Goal: Task Accomplishment & Management: Complete application form

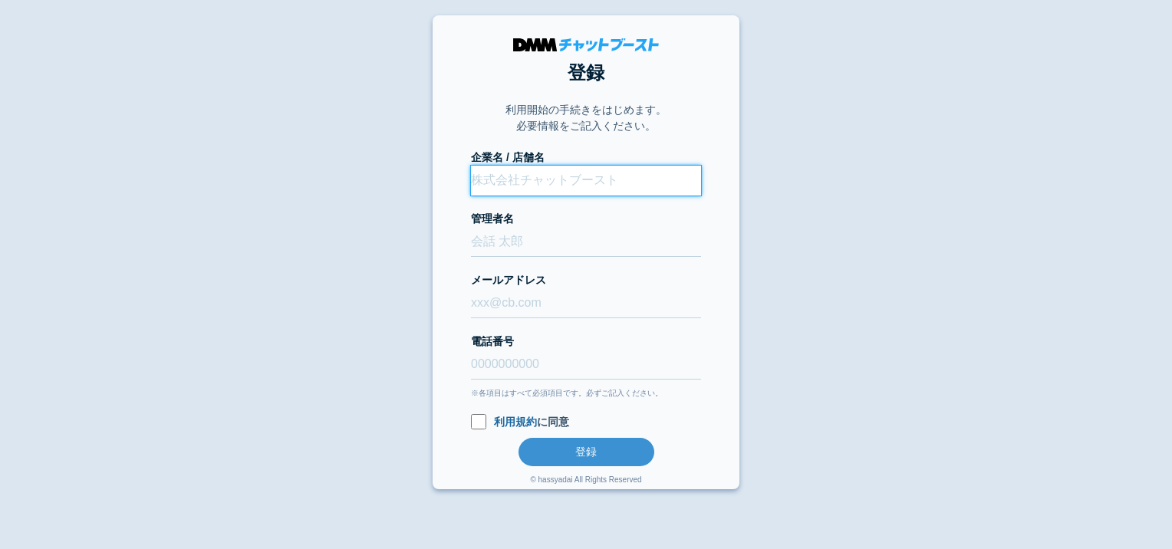
click at [488, 189] on input "企業名 / 店舗名" at bounding box center [586, 181] width 230 height 30
type input "株式会社枡儀"
type input "[PERSON_NAME]"
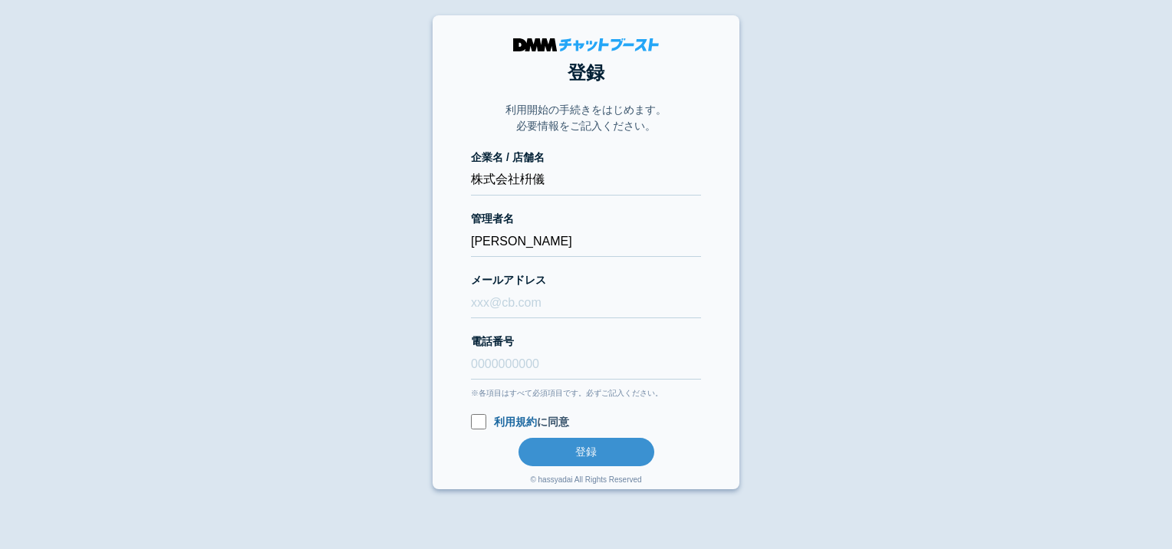
type input "[EMAIL_ADDRESS][PERSON_NAME][DOMAIN_NAME]"
type input "08056955197"
click at [344, 283] on body "登録 利用開始の手続きをはじめます。 必要情報をご記入ください。 企業名 / 店舗名 株式会社枡儀 管理者名 [PERSON_NAME] メールアドレス [E…" at bounding box center [586, 252] width 1172 height 474
click at [478, 421] on input "利用規約 に同意" at bounding box center [478, 421] width 15 height 15
checkbox input "true"
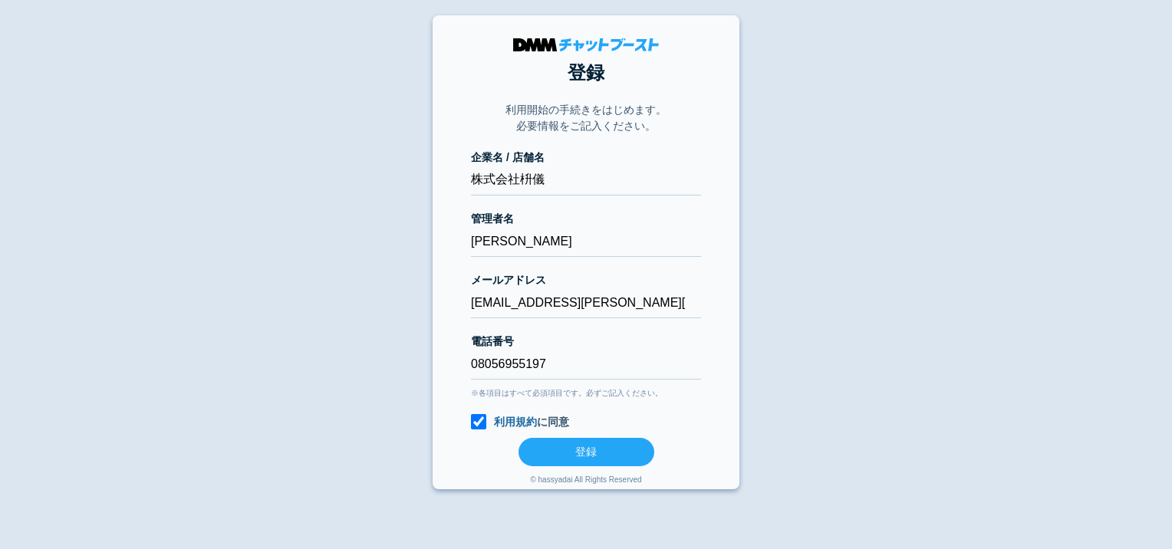
click at [619, 452] on button "登録" at bounding box center [586, 452] width 136 height 28
click at [577, 448] on button "登録" at bounding box center [586, 452] width 136 height 28
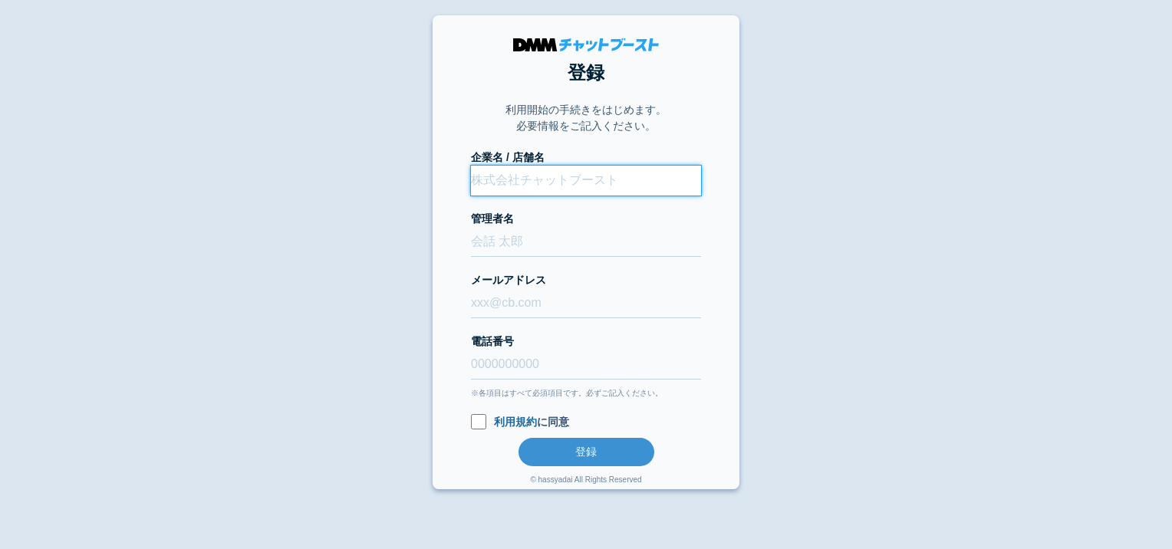
click at [482, 182] on input "企業名 / 店舗名" at bounding box center [586, 181] width 230 height 30
type input "株式会社枡儀"
type input "[PERSON_NAME]"
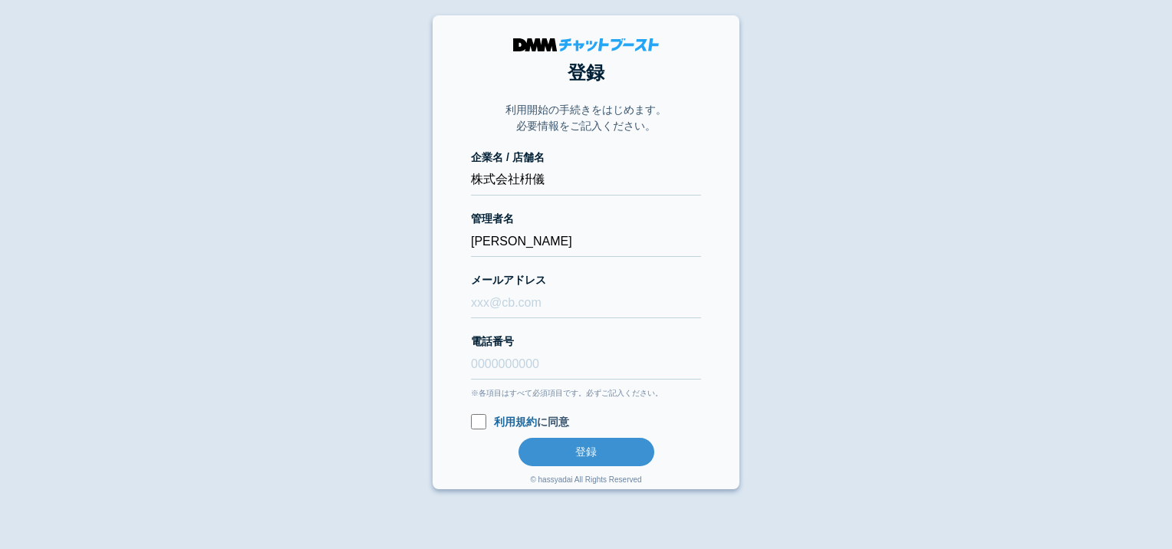
type input "[EMAIL_ADDRESS][PERSON_NAME][DOMAIN_NAME]"
type input "08056955197"
click at [474, 417] on input "利用規約 に同意" at bounding box center [478, 421] width 15 height 15
checkbox input "true"
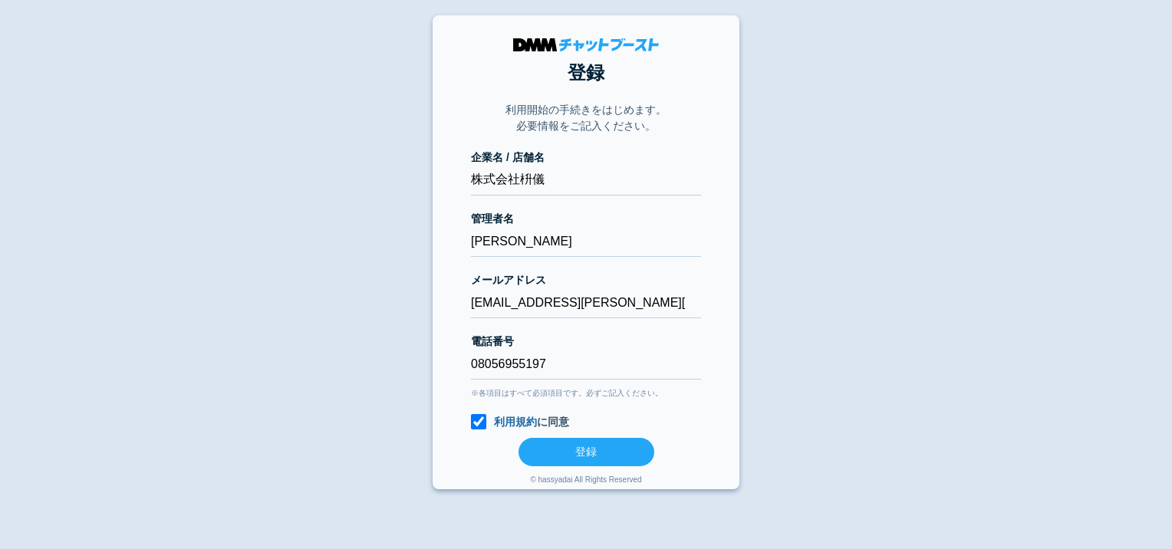
click at [572, 452] on button "登録" at bounding box center [586, 452] width 136 height 28
